Goal: Task Accomplishment & Management: Use online tool/utility

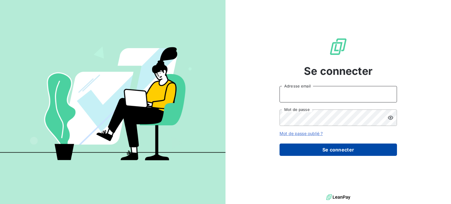
type input "[EMAIL_ADDRESS][DOMAIN_NAME]"
click at [335, 149] on button "Se connecter" at bounding box center [338, 150] width 117 height 12
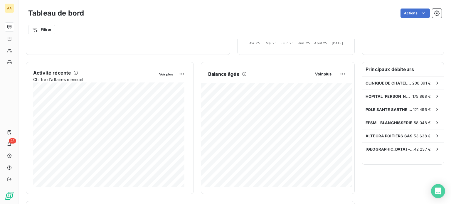
scroll to position [117, 0]
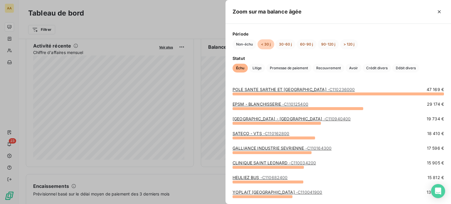
click at [195, 181] on div at bounding box center [225, 102] width 451 height 204
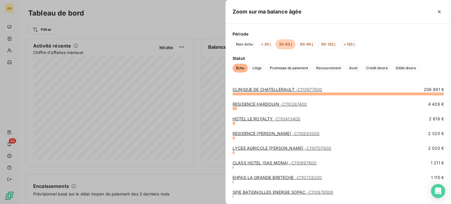
click at [217, 191] on div at bounding box center [225, 102] width 451 height 204
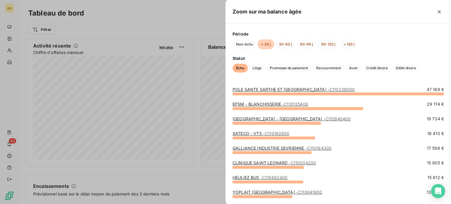
click at [297, 122] on div "[GEOGRAPHIC_DATA] - [GEOGRAPHIC_DATA] - C110940400" at bounding box center [292, 119] width 118 height 6
click at [285, 120] on link "[GEOGRAPHIC_DATA] - [GEOGRAPHIC_DATA] - C110940400" at bounding box center [292, 118] width 118 height 5
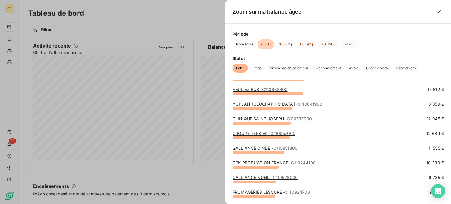
scroll to position [117, 0]
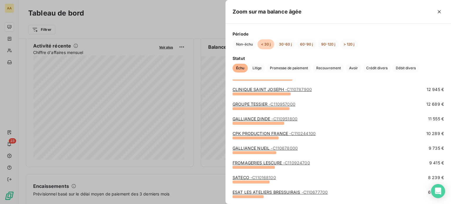
click at [250, 151] on link "GALLIANCE NUEIL - C110678000" at bounding box center [265, 148] width 65 height 5
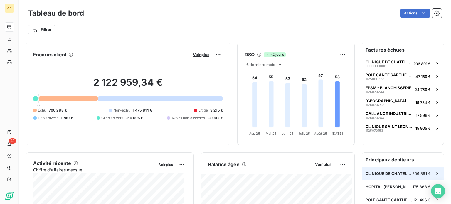
scroll to position [88, 0]
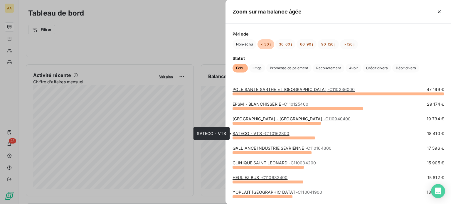
click at [263, 136] on div "SATECO - VTS - C110162800" at bounding box center [261, 134] width 57 height 6
click at [263, 137] on div at bounding box center [274, 138] width 83 height 3
click at [249, 133] on link "SATECO - VTS - C110162800" at bounding box center [261, 133] width 57 height 5
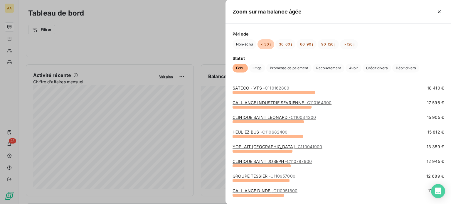
scroll to position [59, 0]
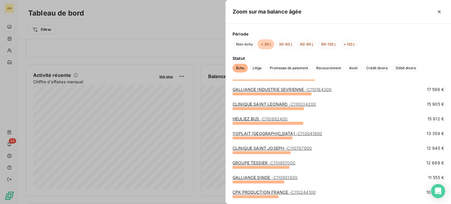
click at [263, 121] on span "- C110682400" at bounding box center [273, 118] width 27 height 5
